Goal: Navigation & Orientation: Find specific page/section

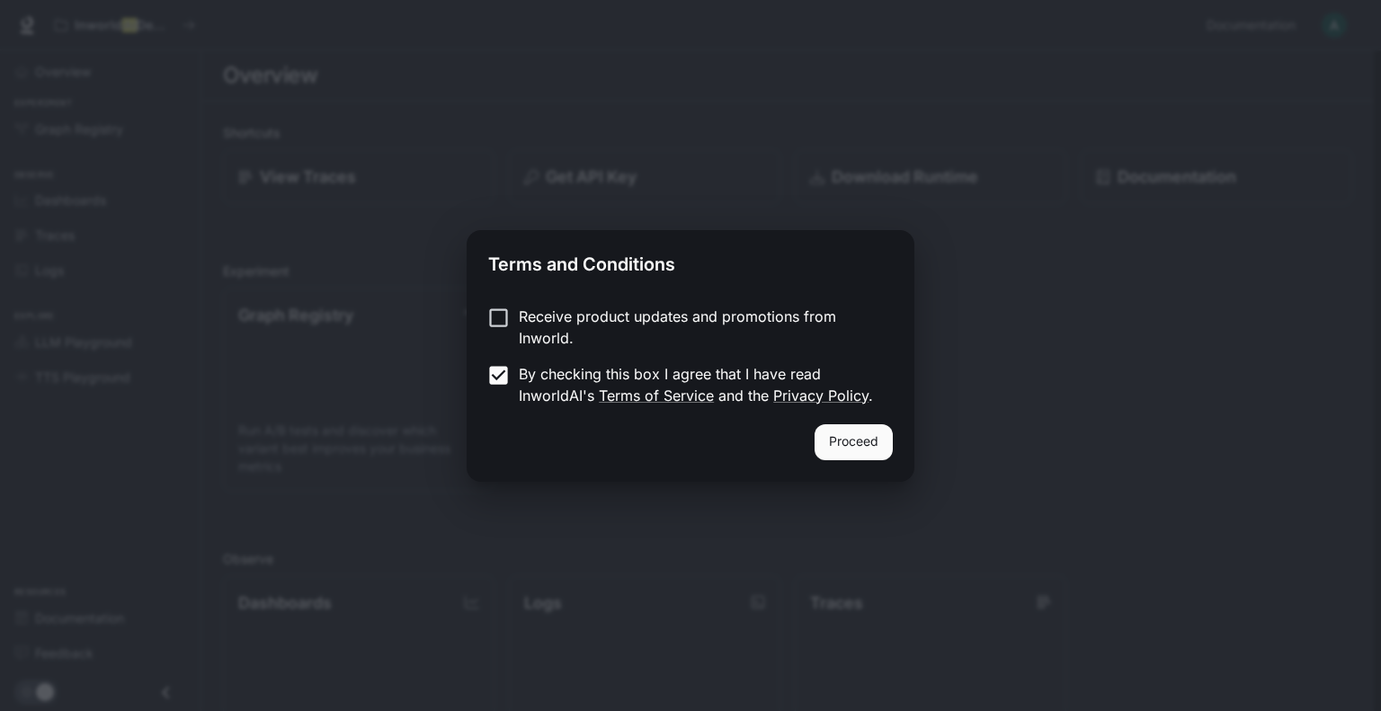
click at [865, 445] on button "Proceed" at bounding box center [853, 442] width 78 height 36
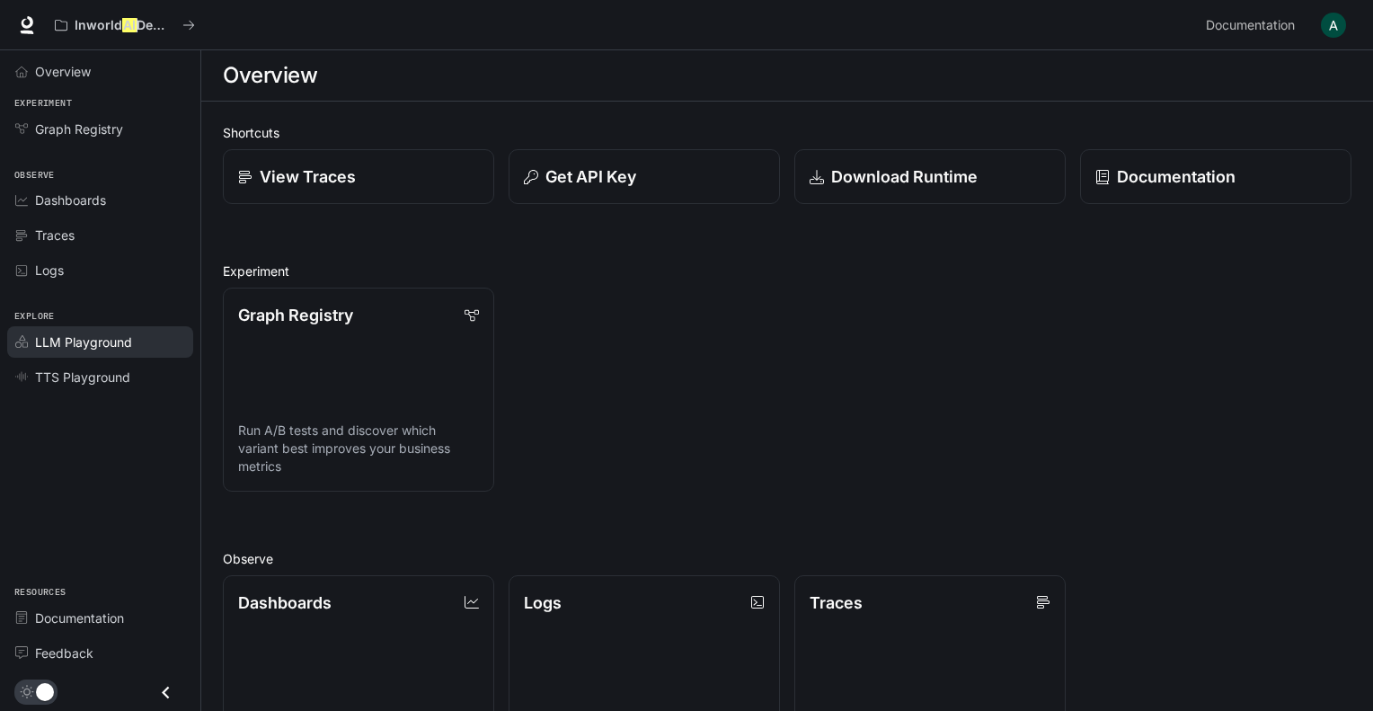
click at [97, 343] on span "LLM Playground" at bounding box center [83, 342] width 97 height 19
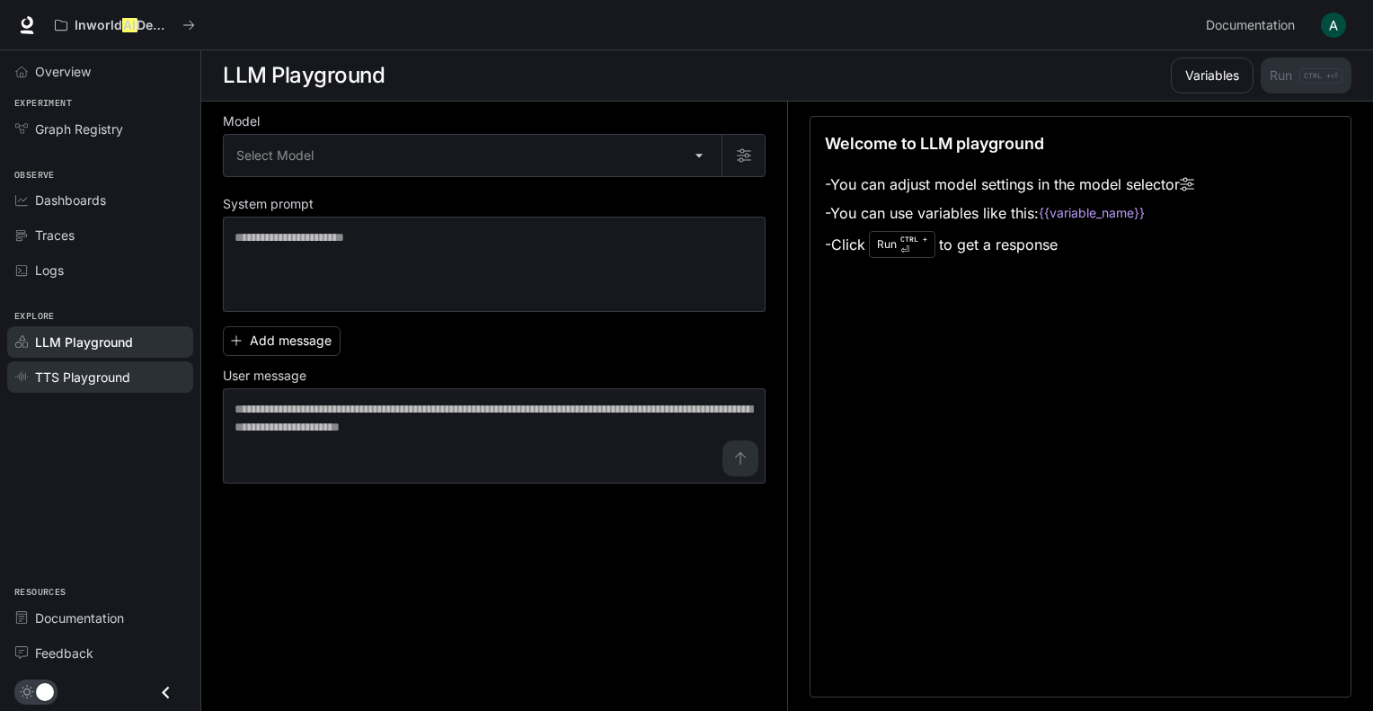
click at [58, 370] on span "TTS Playground" at bounding box center [82, 377] width 95 height 19
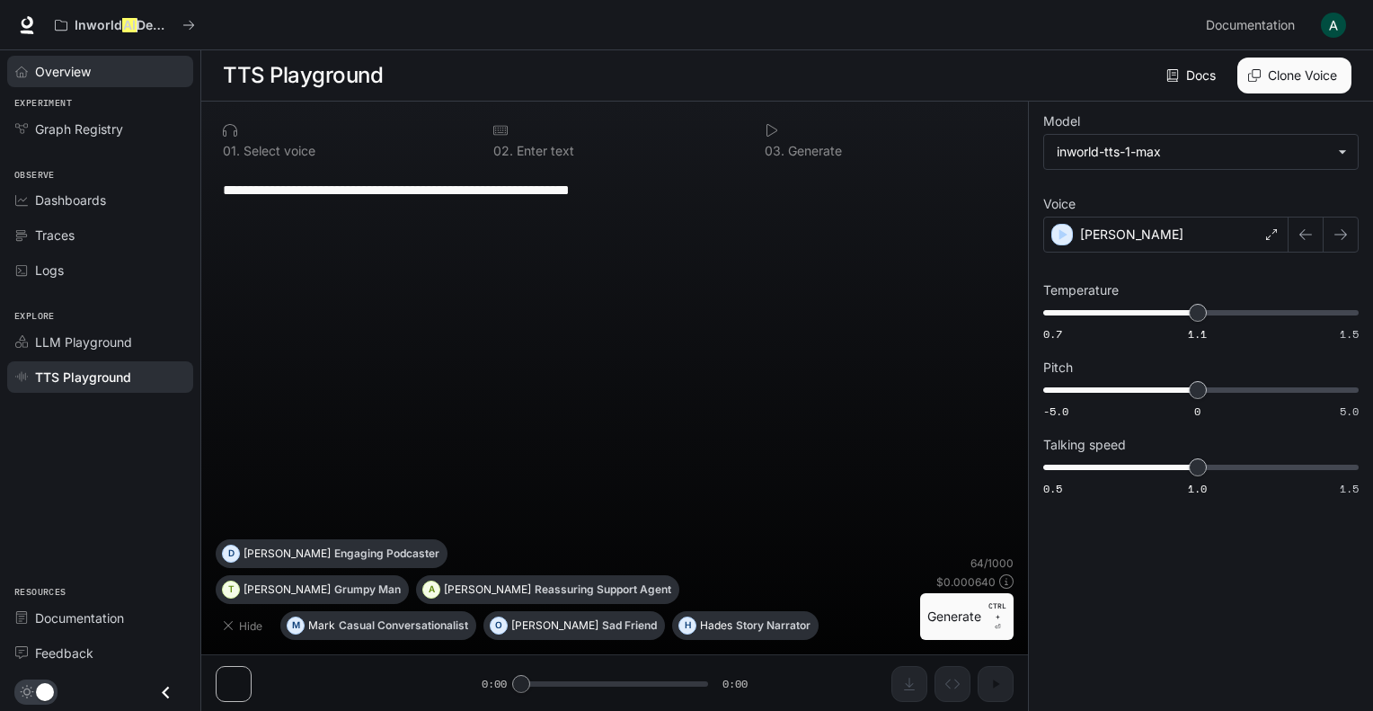
click at [62, 81] on link "Overview" at bounding box center [100, 71] width 186 height 31
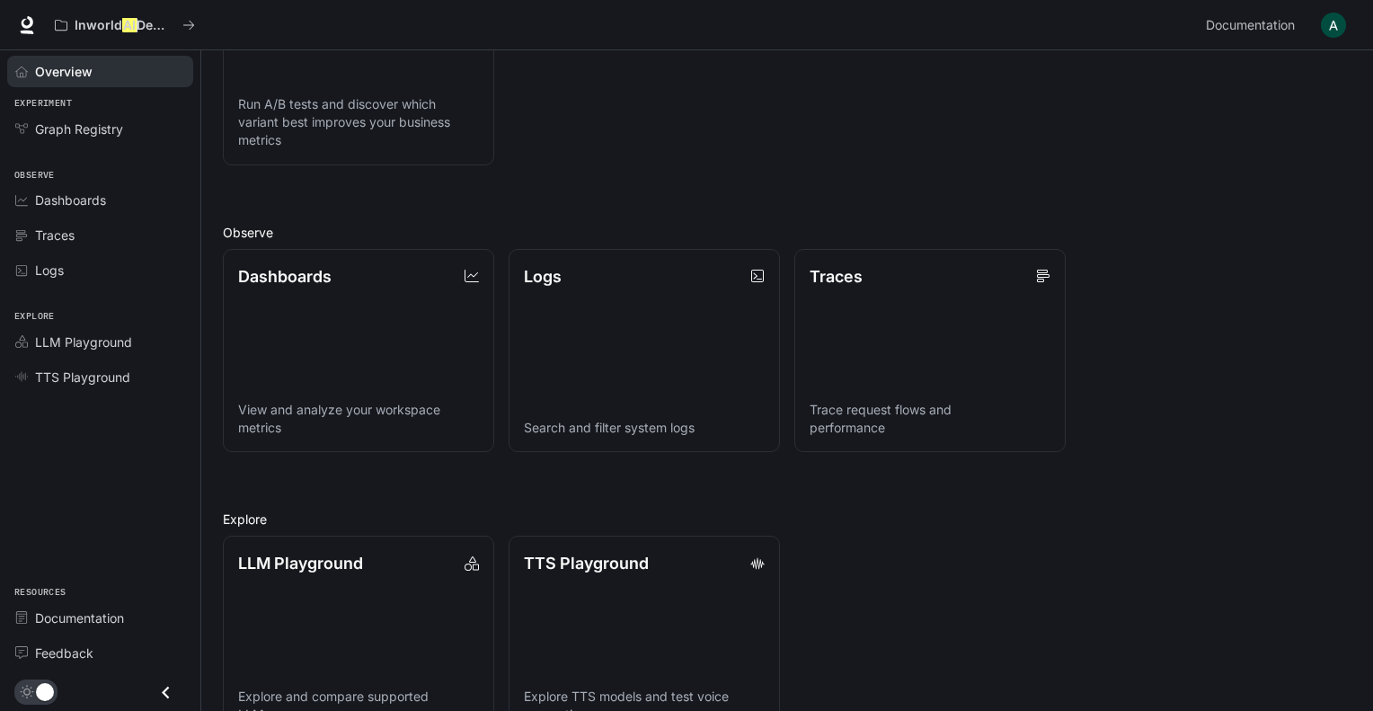
scroll to position [375, 0]
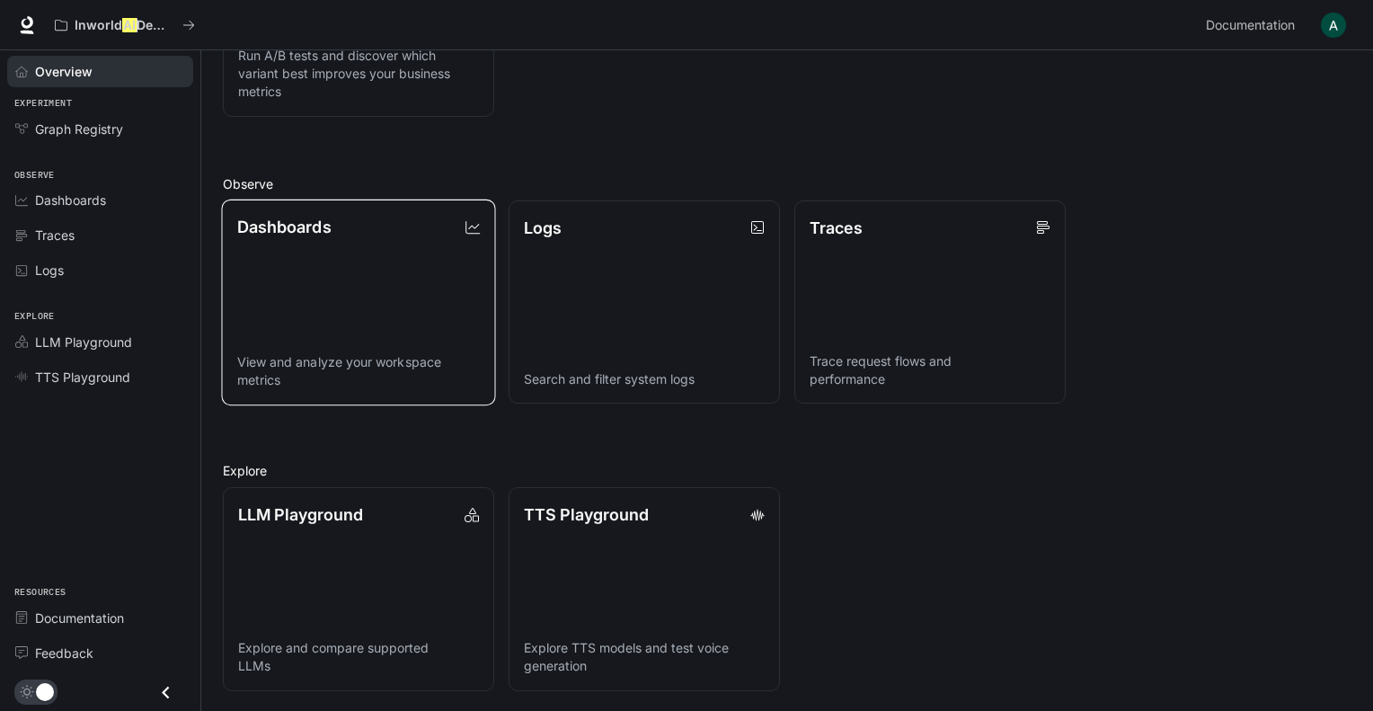
click at [367, 261] on link "Dashboards View and analyze your workspace metrics" at bounding box center [358, 302] width 274 height 206
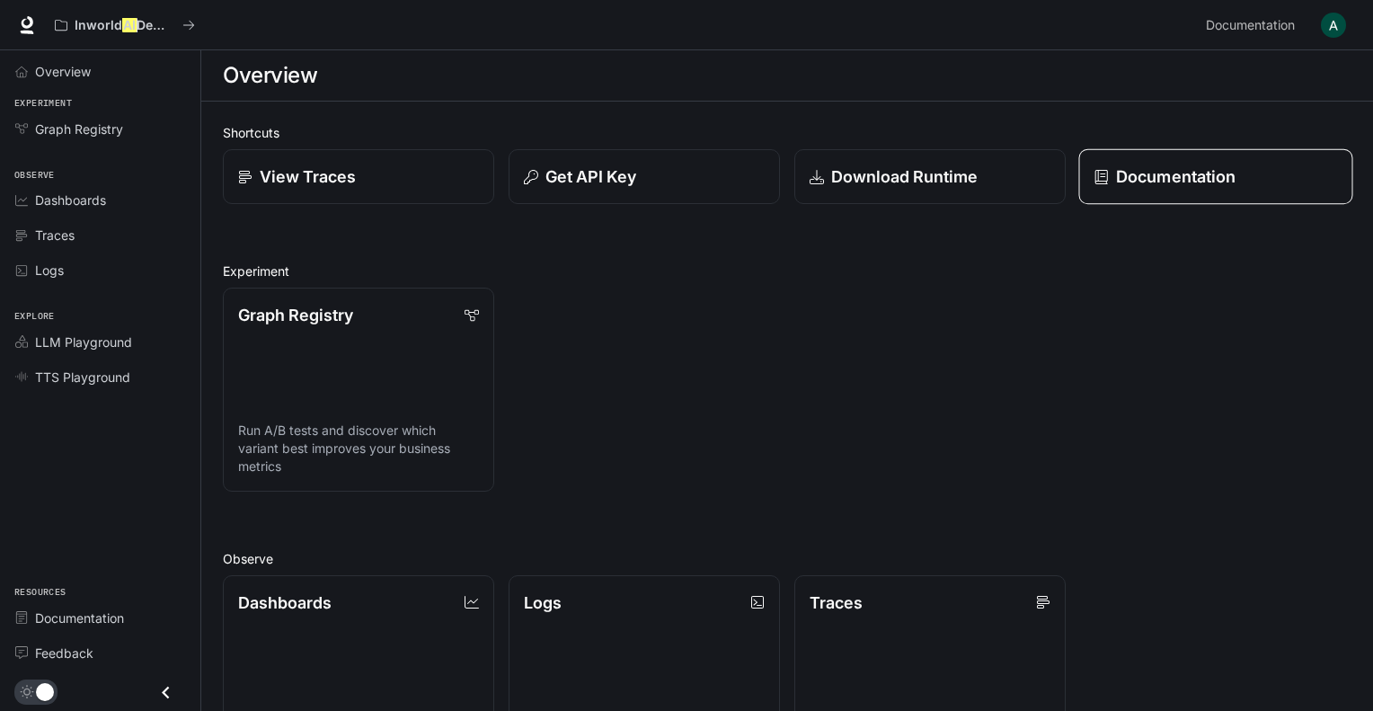
click at [1190, 179] on p "Documentation" at bounding box center [1176, 176] width 120 height 24
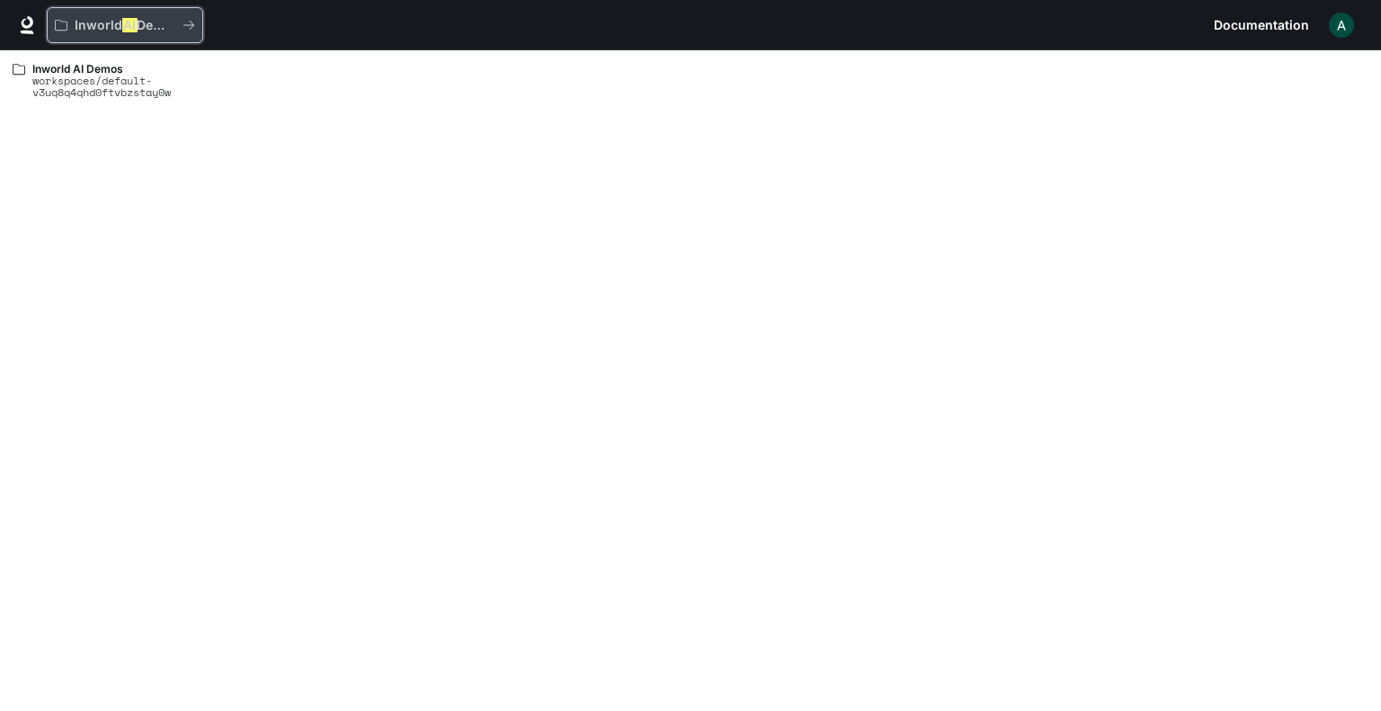
click at [159, 26] on p "Inworld AI Demos" at bounding box center [125, 25] width 101 height 15
